Goal: Find contact information: Find contact information

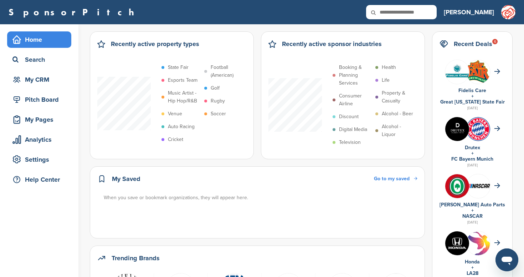
click at [433, 13] on input "text" at bounding box center [401, 12] width 71 height 14
type input "**********"
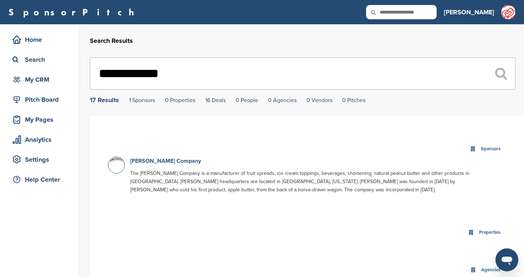
click at [175, 159] on link "J.M. Smucker Company" at bounding box center [165, 160] width 71 height 7
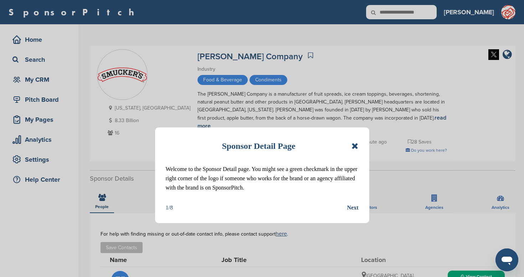
click at [356, 143] on icon at bounding box center [354, 145] width 7 height 9
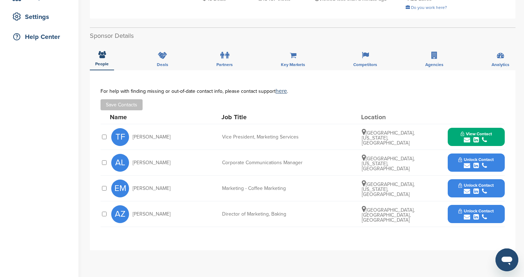
scroll to position [159, 0]
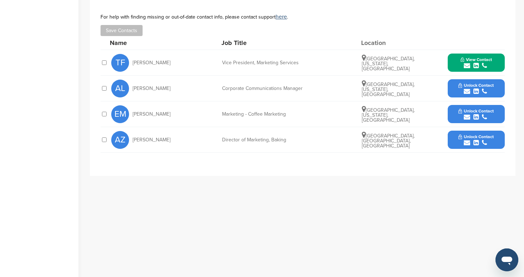
click at [342, 205] on div "**********" at bounding box center [303, 138] width 426 height 285
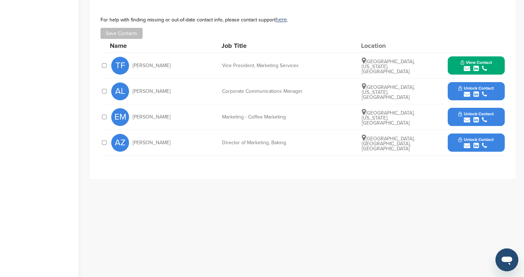
scroll to position [176, 0]
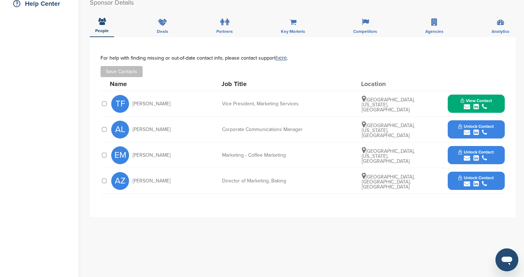
drag, startPoint x: 278, startPoint y: 95, endPoint x: 167, endPoint y: 93, distance: 111.6
click at [278, 101] on div "Vice President, Marketing Services" at bounding box center [275, 103] width 107 height 5
drag, startPoint x: 153, startPoint y: 96, endPoint x: 130, endPoint y: 94, distance: 22.5
click at [153, 101] on span "[PERSON_NAME]" at bounding box center [152, 103] width 38 height 5
click at [117, 95] on span "TF" at bounding box center [120, 104] width 18 height 18
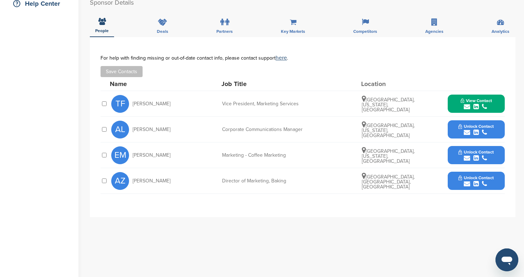
click at [475, 98] on span "View Contact" at bounding box center [475, 100] width 31 height 5
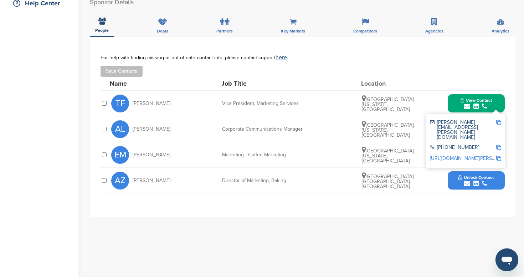
scroll to position [178, 0]
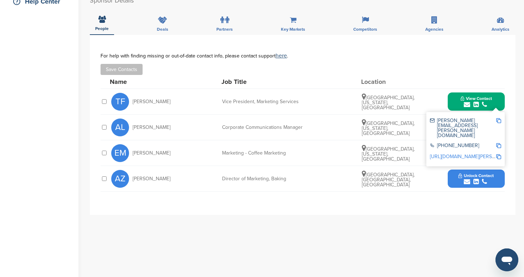
click at [466, 153] on link "[URL][DOMAIN_NAME][PERSON_NAME]" at bounding box center [473, 156] width 87 height 6
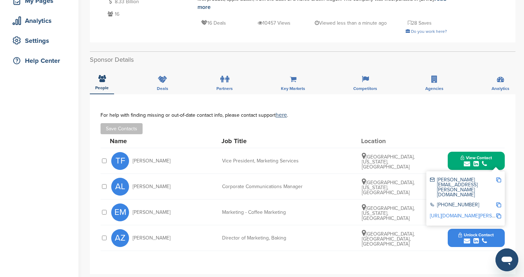
scroll to position [92, 0]
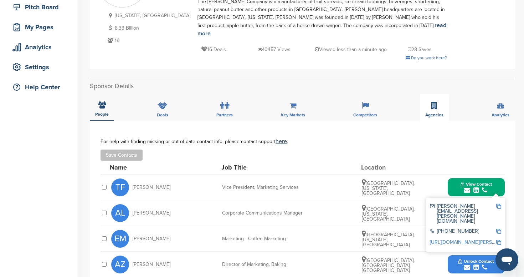
click at [109, 112] on span "Agencies" at bounding box center [102, 114] width 14 height 4
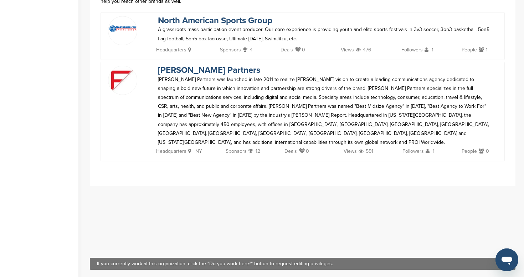
scroll to position [247, 0]
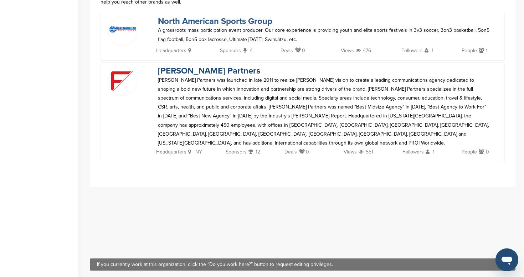
click at [226, 16] on link "North American Sports Group" at bounding box center [215, 21] width 114 height 10
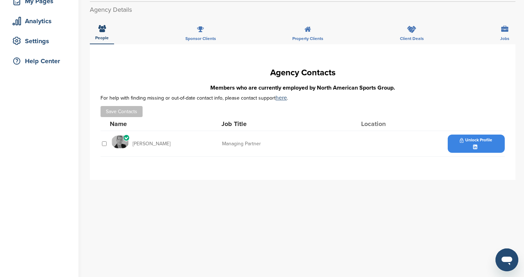
scroll to position [118, 0]
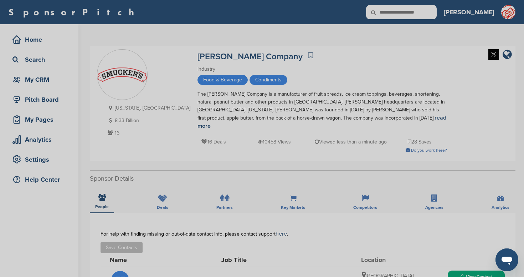
click at [452, 12] on div "Sponsor Detail Page Welcome to the Sponsor Detail page. You might see a green c…" at bounding box center [262, 138] width 524 height 277
click at [450, 12] on div "Sponsor Detail Page Welcome to the Sponsor Detail page. You might see a green c…" at bounding box center [262, 138] width 524 height 277
click at [428, 14] on div "Sponsor Detail Page Welcome to the Sponsor Detail page. You might see a green c…" at bounding box center [262, 138] width 524 height 277
click at [427, 12] on div "Sponsor Detail Page Welcome to the Sponsor Detail page. You might see a green c…" at bounding box center [262, 138] width 524 height 277
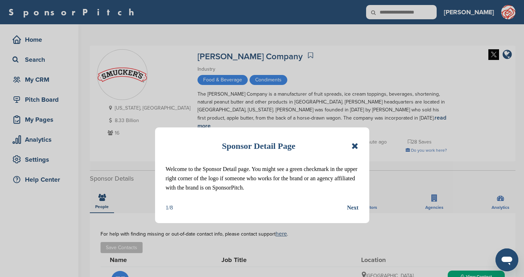
click at [355, 141] on icon at bounding box center [354, 145] width 7 height 9
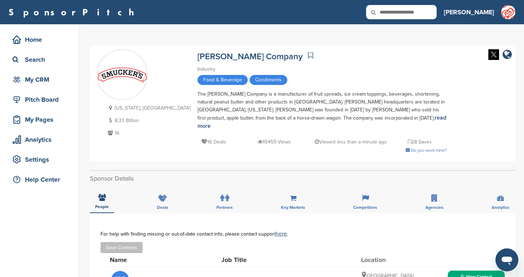
click at [435, 14] on input "text" at bounding box center [401, 12] width 71 height 14
type input "*******"
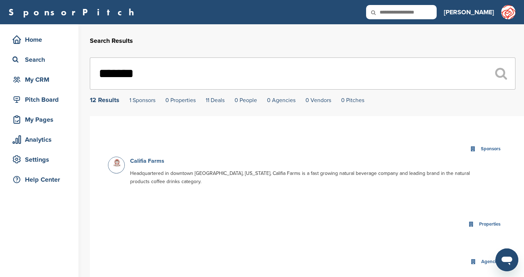
click at [143, 163] on link "Califia Farms" at bounding box center [147, 160] width 34 height 7
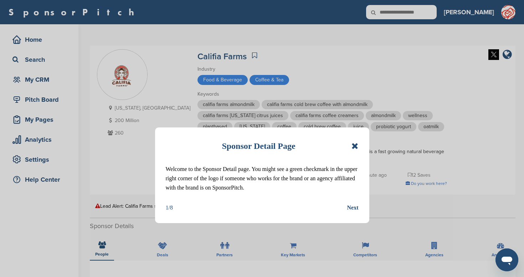
click at [359, 145] on div "Sponsor Detail Page Welcome to the Sponsor Detail page. You might see a green c…" at bounding box center [262, 175] width 214 height 96
click at [355, 146] on icon at bounding box center [354, 145] width 7 height 9
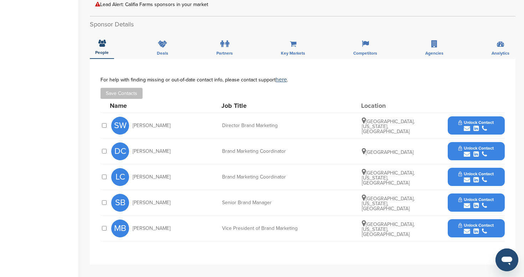
scroll to position [203, 0]
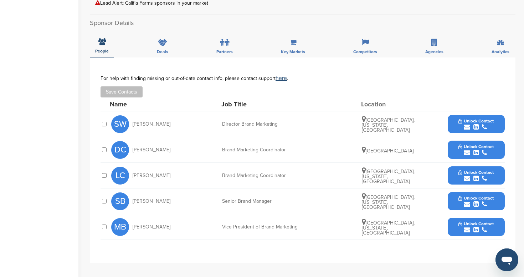
click at [475, 230] on icon "submit" at bounding box center [475, 229] width 5 height 6
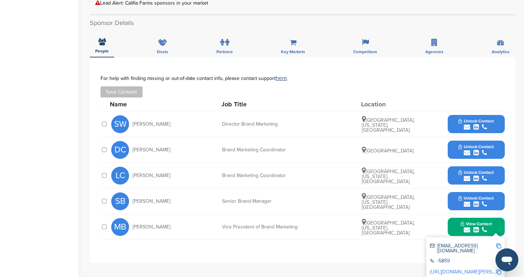
click at [469, 268] on link "http://www.linkedin.com/in/maija-benincasa-33aaa75" at bounding box center [473, 271] width 87 height 6
click at [475, 128] on icon "submit" at bounding box center [475, 127] width 5 height 6
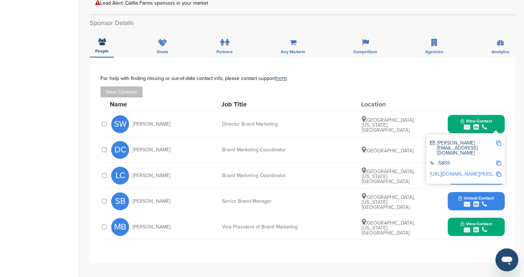
click at [471, 171] on link "http://www.linkedin.com/in/stefanie-weintraub-33694424" at bounding box center [473, 174] width 87 height 6
